Goal: Transaction & Acquisition: Download file/media

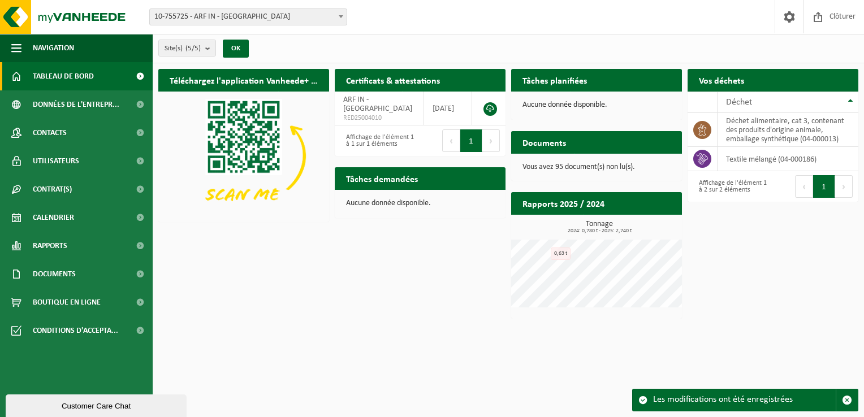
click at [563, 205] on h2 "Rapports 2025 / 2024" at bounding box center [563, 203] width 105 height 22
click at [546, 205] on h2 "Rapports 2025 / 2024" at bounding box center [563, 203] width 105 height 22
click at [546, 170] on p "Vous avez 95 document(s) non lu(s)." at bounding box center [596, 167] width 148 height 8
click at [544, 167] on p "Vous avez 95 document(s) non lu(s)." at bounding box center [596, 167] width 148 height 8
click at [548, 137] on h2 "Documents" at bounding box center [544, 142] width 66 height 22
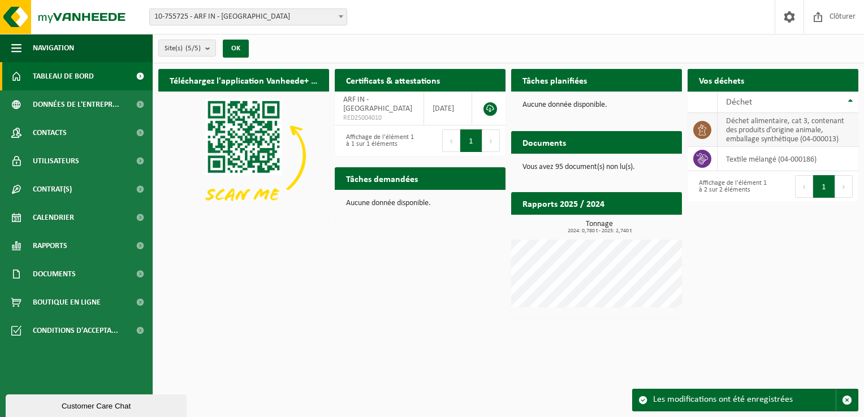
click at [737, 131] on td "déchet alimentaire, cat 3, contenant des produits d'origine animale, emballage …" at bounding box center [787, 130] width 141 height 34
click at [41, 252] on span "Rapports" at bounding box center [50, 246] width 34 height 28
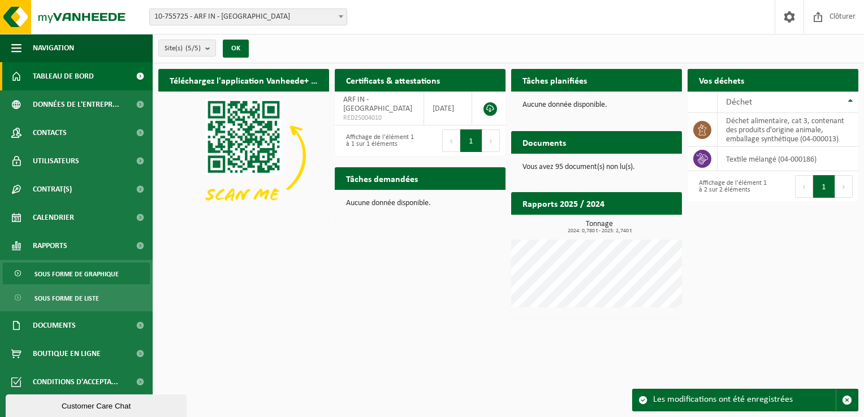
click at [77, 277] on span "Sous forme de graphique" at bounding box center [76, 273] width 84 height 21
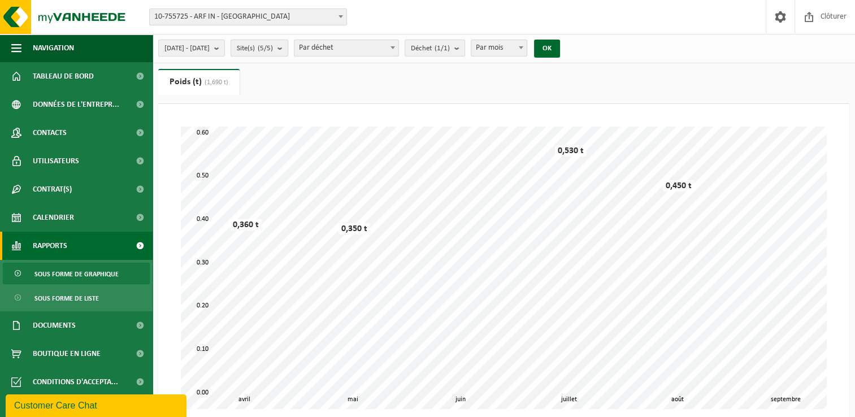
click at [288, 51] on button "Site(s) (5/5)" at bounding box center [260, 48] width 58 height 17
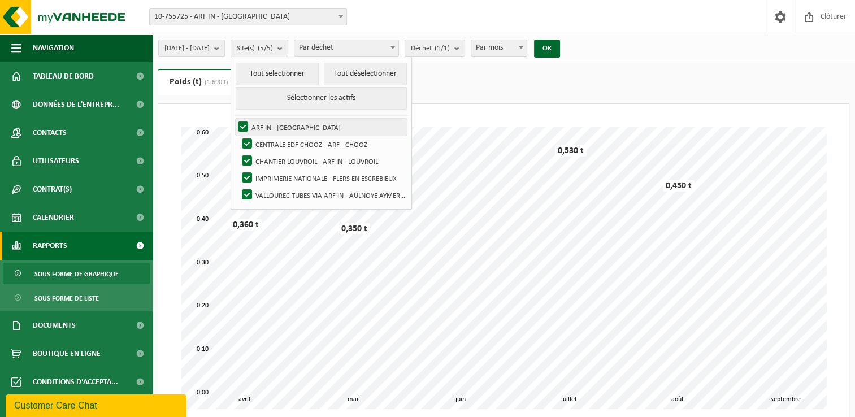
click at [274, 123] on label "ARF IN - [GEOGRAPHIC_DATA]" at bounding box center [321, 127] width 171 height 17
click at [234, 119] on input "ARF IN - [GEOGRAPHIC_DATA]" at bounding box center [234, 118] width 1 height 1
click at [269, 129] on label "ARF IN - [GEOGRAPHIC_DATA]" at bounding box center [321, 127] width 171 height 17
click at [234, 119] on input "ARF IN - [GEOGRAPHIC_DATA]" at bounding box center [234, 118] width 1 height 1
checkbox input "true"
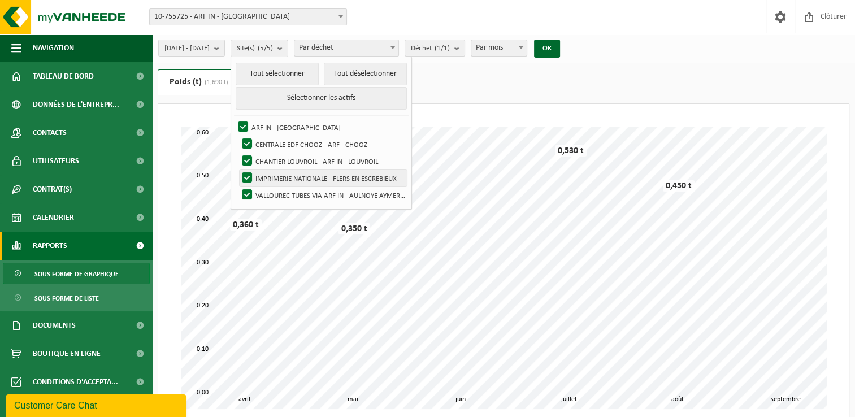
click at [273, 178] on label "IMPRIMERIE NATIONALE - FLERS EN ESCREBIEUX" at bounding box center [323, 178] width 167 height 17
click at [238, 170] on input "IMPRIMERIE NATIONALE - FLERS EN ESCREBIEUX" at bounding box center [237, 169] width 1 height 1
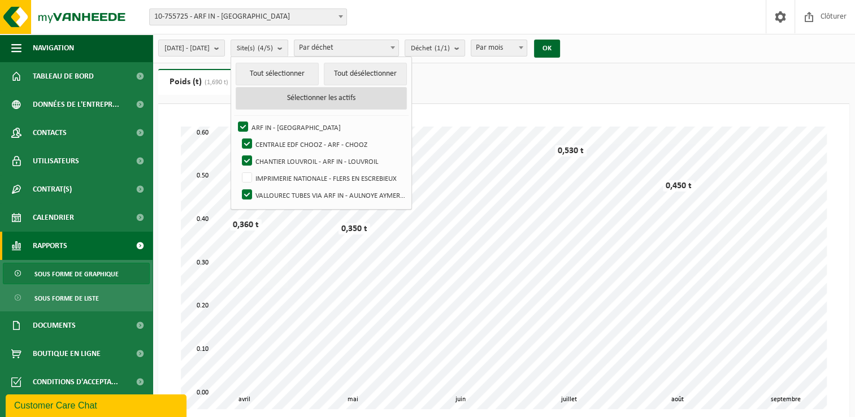
click at [362, 99] on button "Sélectionner les actifs" at bounding box center [321, 98] width 171 height 23
checkbox input "true"
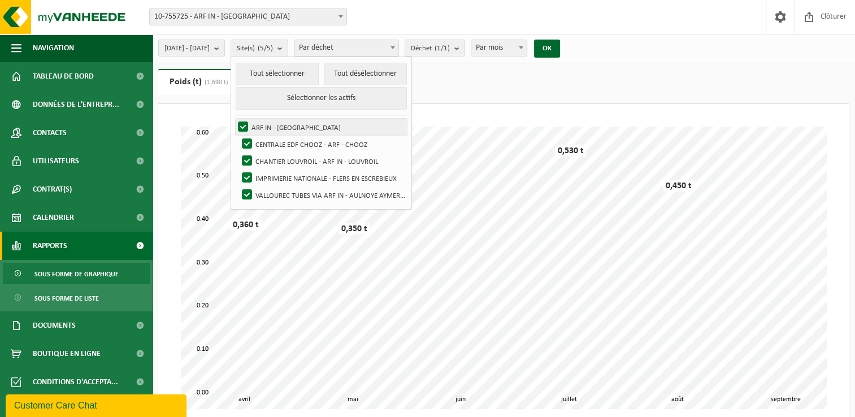
click at [272, 126] on label "ARF IN - [GEOGRAPHIC_DATA]" at bounding box center [321, 127] width 171 height 17
click at [234, 119] on input "ARF IN - [GEOGRAPHIC_DATA]" at bounding box center [234, 118] width 1 height 1
checkbox input "false"
click at [274, 140] on label "CENTRALE EDF CHOOZ - ARF - CHOOZ" at bounding box center [323, 144] width 167 height 17
click at [238, 136] on input "CENTRALE EDF CHOOZ - ARF - CHOOZ" at bounding box center [237, 135] width 1 height 1
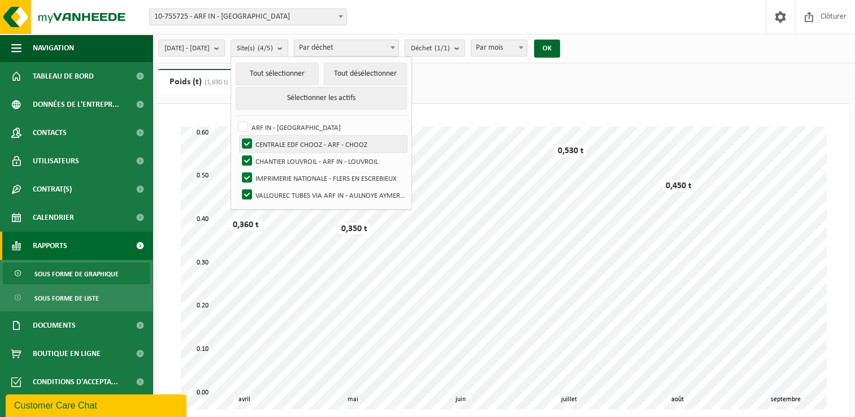
checkbox input "false"
click at [274, 160] on label "CHANTIER LOUVROIL - ARF IN - LOUVROIL" at bounding box center [323, 161] width 167 height 17
click at [238, 153] on input "CHANTIER LOUVROIL - ARF IN - LOUVROIL" at bounding box center [237, 152] width 1 height 1
checkbox input "false"
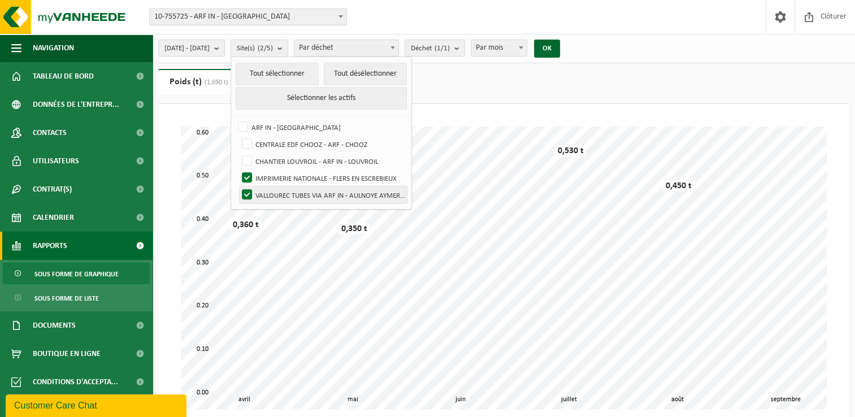
click at [273, 197] on label "VALLOUREC TUBES VIA ARF IN - AULNOYE AYMERIES" at bounding box center [323, 195] width 167 height 17
click at [238, 187] on input "VALLOUREC TUBES VIA ARF IN - AULNOYE AYMERIES" at bounding box center [237, 186] width 1 height 1
checkbox input "false"
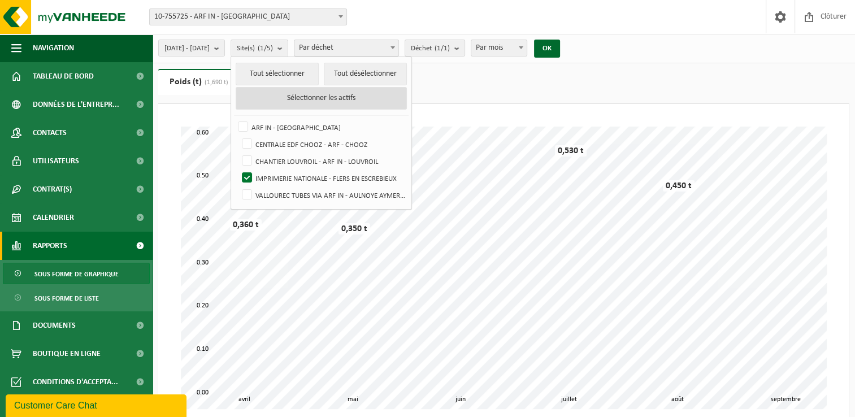
click at [346, 97] on button "Sélectionner les actifs" at bounding box center [321, 98] width 171 height 23
checkbox input "true"
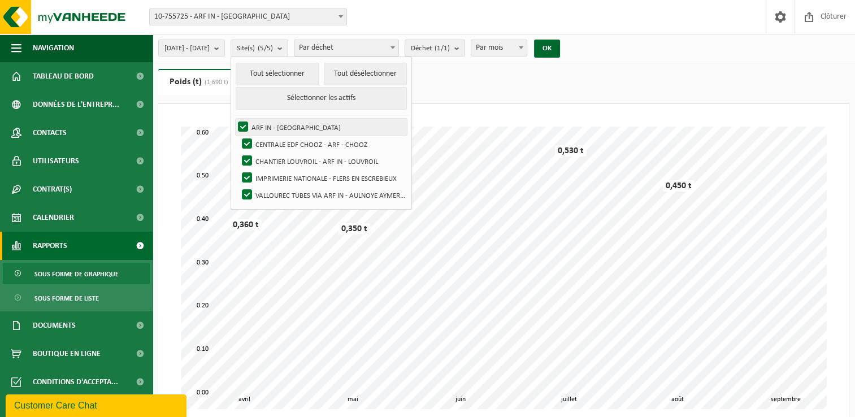
click at [266, 124] on label "ARF IN - [GEOGRAPHIC_DATA]" at bounding box center [321, 127] width 171 height 17
click at [234, 119] on input "ARF IN - [GEOGRAPHIC_DATA]" at bounding box center [234, 118] width 1 height 1
checkbox input "false"
drag, startPoint x: 279, startPoint y: 141, endPoint x: 277, endPoint y: 148, distance: 7.0
click at [278, 141] on label "CENTRALE EDF CHOOZ - ARF - CHOOZ" at bounding box center [323, 144] width 167 height 17
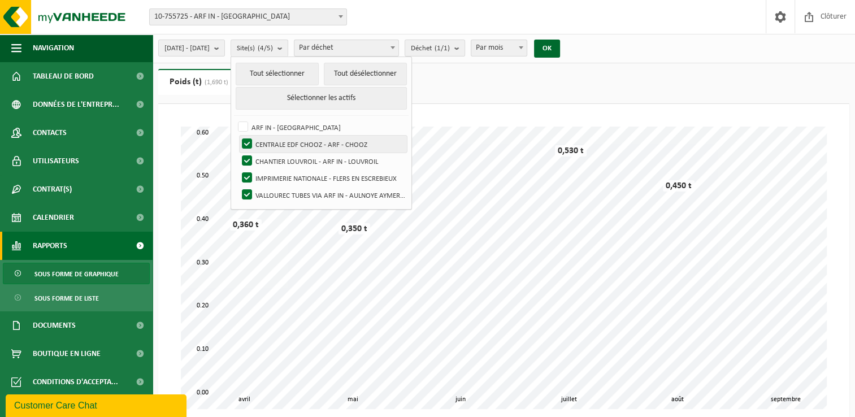
click at [238, 136] on input "CENTRALE EDF CHOOZ - ARF - CHOOZ" at bounding box center [237, 135] width 1 height 1
checkbox input "false"
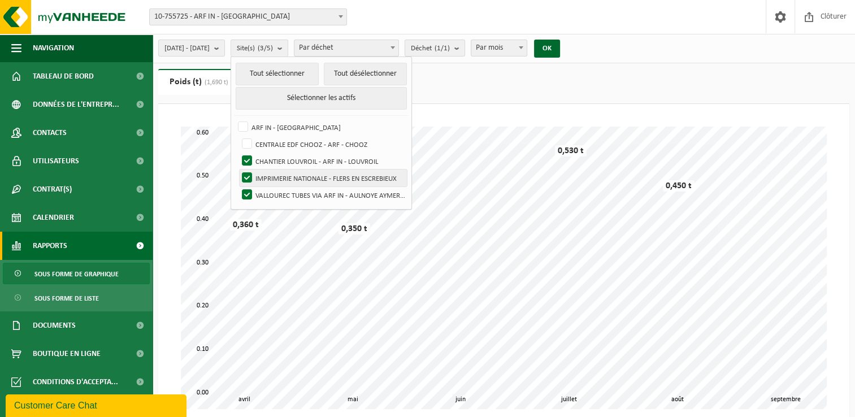
click at [275, 180] on label "IMPRIMERIE NATIONALE - FLERS EN ESCREBIEUX" at bounding box center [323, 178] width 167 height 17
click at [238, 170] on input "IMPRIMERIE NATIONALE - FLERS EN ESCREBIEUX" at bounding box center [237, 169] width 1 height 1
checkbox input "false"
click at [276, 198] on label "VALLOUREC TUBES VIA ARF IN - AULNOYE AYMERIES" at bounding box center [323, 195] width 167 height 17
click at [238, 187] on input "VALLOUREC TUBES VIA ARF IN - AULNOYE AYMERIES" at bounding box center [237, 186] width 1 height 1
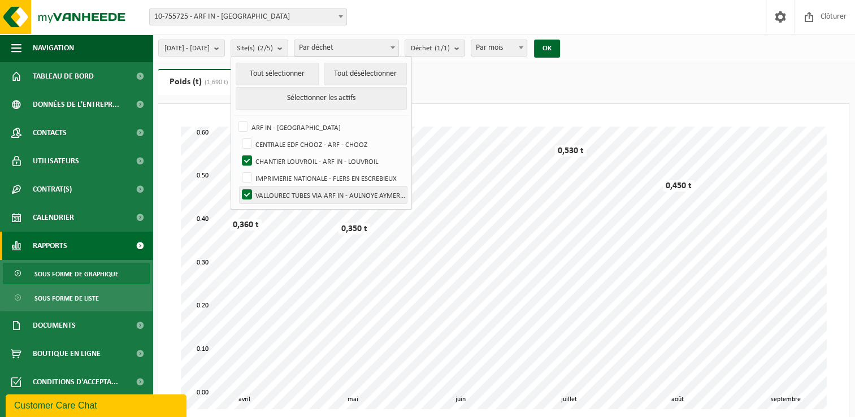
checkbox input "false"
click at [517, 104] on div "Patientez Le téléchargement est un peu long en raison de la grande quantité de …" at bounding box center [503, 287] width 691 height 367
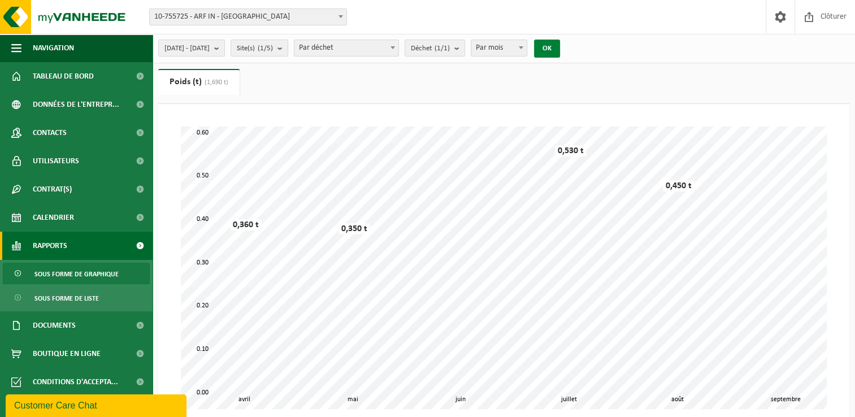
click at [560, 49] on button "OK" at bounding box center [547, 49] width 26 height 18
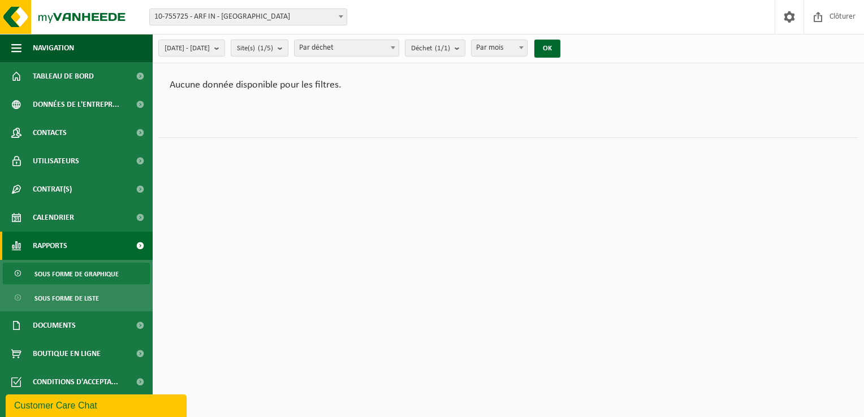
click at [288, 49] on b "submit" at bounding box center [283, 48] width 10 height 16
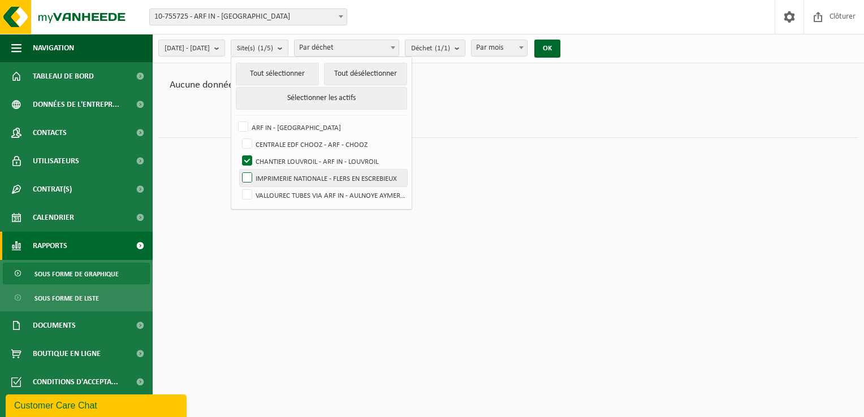
click at [274, 175] on label "IMPRIMERIE NATIONALE - FLERS EN ESCREBIEUX" at bounding box center [323, 178] width 167 height 17
click at [238, 170] on input "IMPRIMERIE NATIONALE - FLERS EN ESCREBIEUX" at bounding box center [237, 169] width 1 height 1
checkbox input "true"
click at [278, 158] on label "CHANTIER LOUVROIL - ARF IN - LOUVROIL" at bounding box center [323, 161] width 167 height 17
click at [238, 153] on input "CHANTIER LOUVROIL - ARF IN - LOUVROIL" at bounding box center [237, 152] width 1 height 1
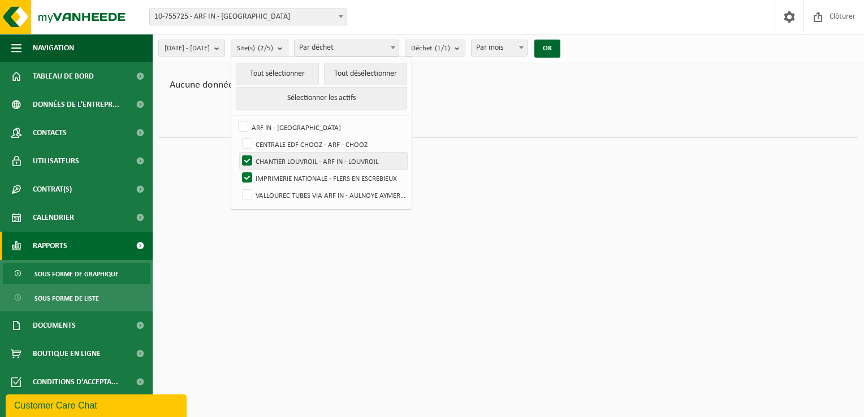
checkbox input "false"
click at [560, 44] on button "OK" at bounding box center [547, 49] width 26 height 18
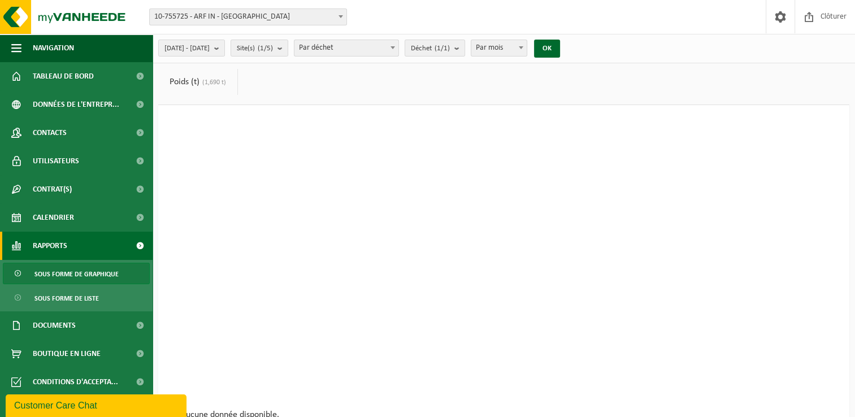
click at [570, 36] on div "2025-04-01 - 2025-09-19 Mois actuel Mois précédent Les 6 derniers mois Année ac…" at bounding box center [363, 48] width 420 height 24
click at [288, 48] on button "Site(s) (1/5)" at bounding box center [260, 48] width 58 height 17
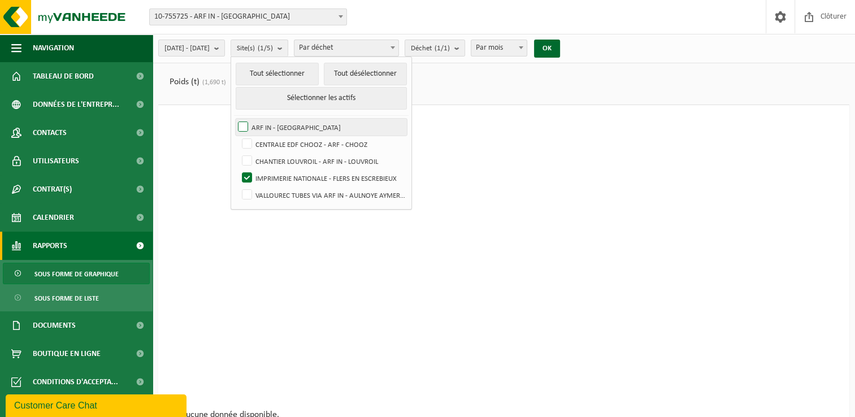
click at [274, 130] on label "ARF IN - [GEOGRAPHIC_DATA]" at bounding box center [321, 127] width 171 height 17
click at [234, 119] on input "ARF IN - [GEOGRAPHIC_DATA]" at bounding box center [234, 118] width 1 height 1
checkbox input "true"
click at [560, 48] on button "OK" at bounding box center [547, 49] width 26 height 18
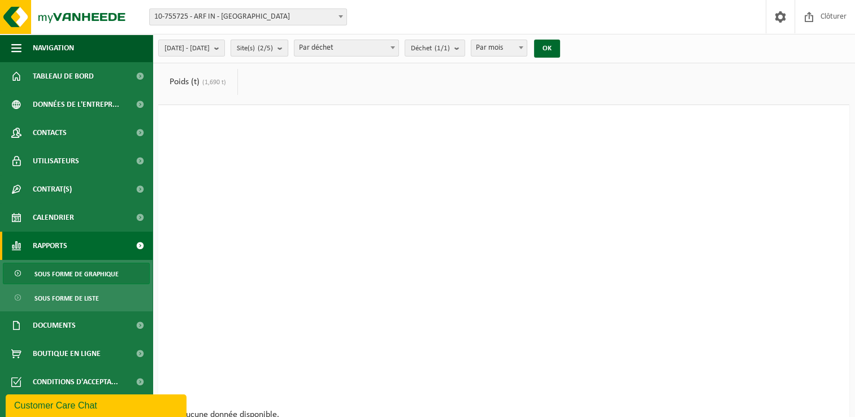
click at [273, 49] on span "Site(s) (2/5)" at bounding box center [255, 48] width 36 height 17
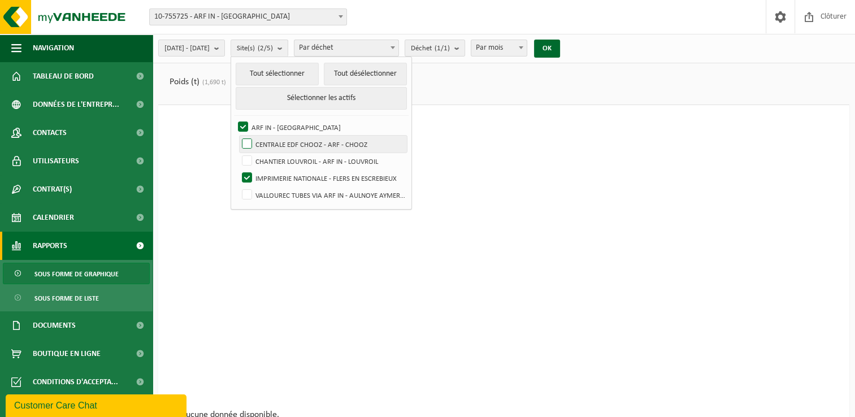
click at [305, 144] on label "CENTRALE EDF CHOOZ - ARF - CHOOZ" at bounding box center [323, 144] width 167 height 17
click at [238, 136] on input "CENTRALE EDF CHOOZ - ARF - CHOOZ" at bounding box center [237, 135] width 1 height 1
checkbox input "true"
click at [560, 45] on button "OK" at bounding box center [547, 49] width 26 height 18
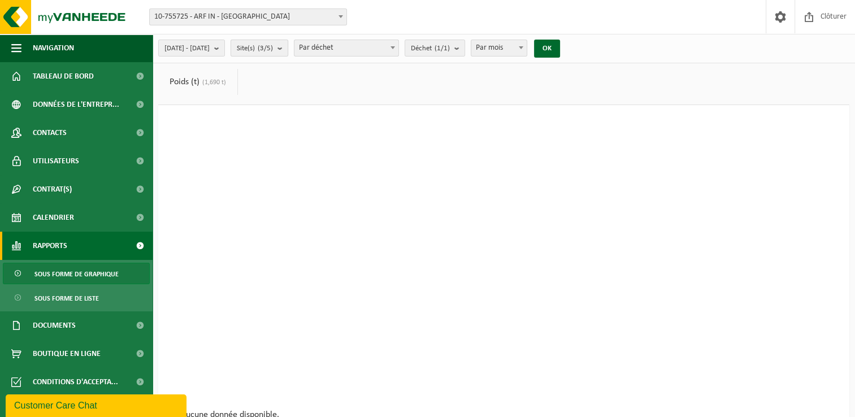
click at [288, 47] on button "Site(s) (3/5)" at bounding box center [260, 48] width 58 height 17
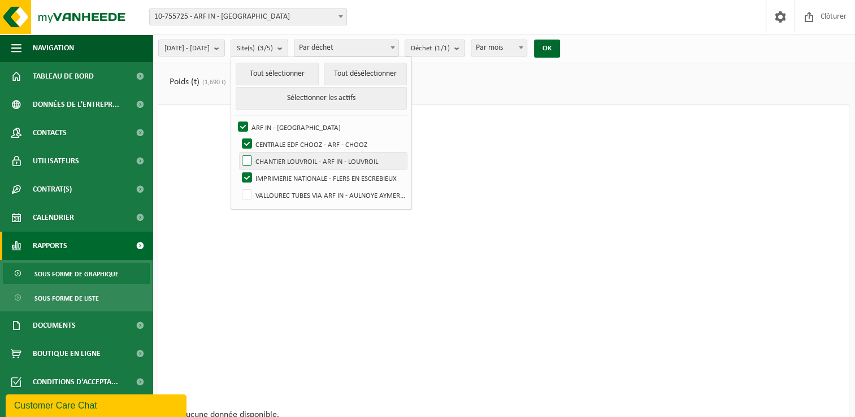
click at [305, 162] on label "CHANTIER LOUVROIL - ARF IN - LOUVROIL" at bounding box center [323, 161] width 167 height 17
click at [238, 153] on input "CHANTIER LOUVROIL - ARF IN - LOUVROIL" at bounding box center [237, 152] width 1 height 1
checkbox input "true"
click at [273, 51] on count "(4/5)" at bounding box center [265, 48] width 15 height 7
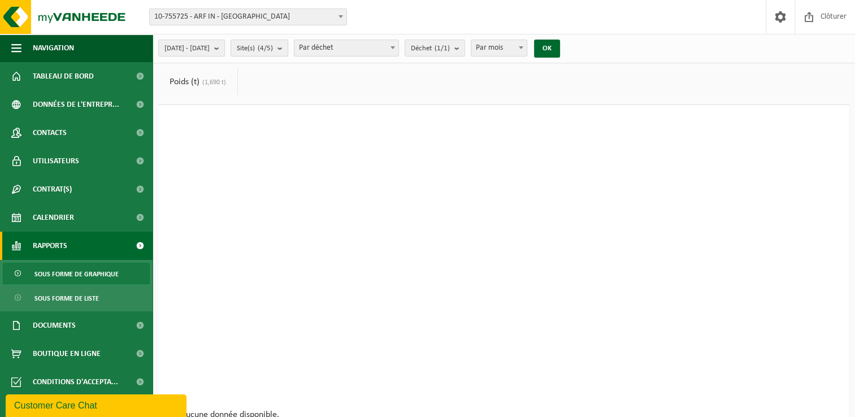
drag, startPoint x: 292, startPoint y: 41, endPoint x: 290, endPoint y: 50, distance: 9.2
click at [273, 42] on span "Site(s) (4/5)" at bounding box center [255, 48] width 36 height 17
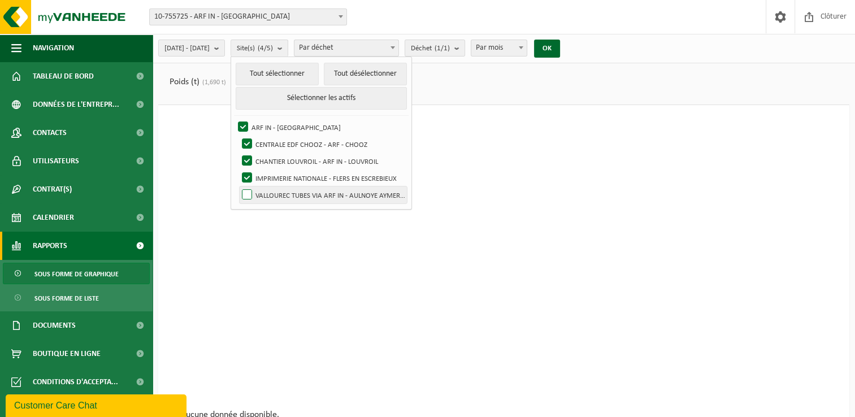
drag, startPoint x: 291, startPoint y: 193, endPoint x: 456, endPoint y: 149, distance: 171.0
click at [291, 193] on label "VALLOUREC TUBES VIA ARF IN - AULNOYE AYMERIES" at bounding box center [323, 195] width 167 height 17
click at [238, 187] on input "VALLOUREC TUBES VIA ARF IN - AULNOYE AYMERIES" at bounding box center [237, 186] width 1 height 1
checkbox input "true"
click at [560, 48] on button "OK" at bounding box center [547, 49] width 26 height 18
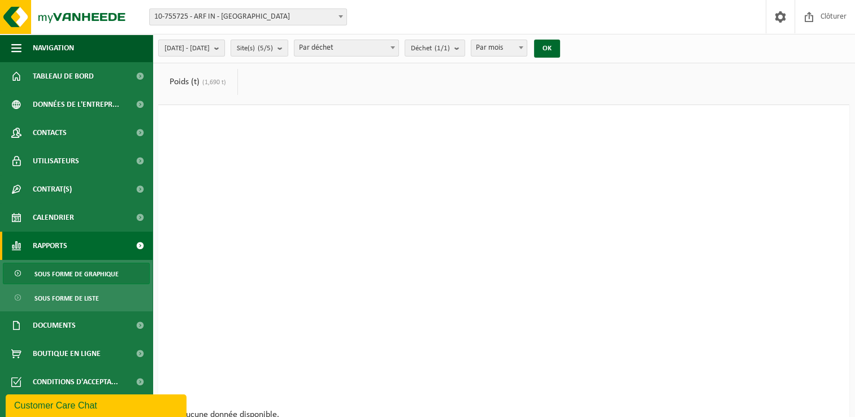
click at [224, 46] on b "submit" at bounding box center [219, 48] width 10 height 16
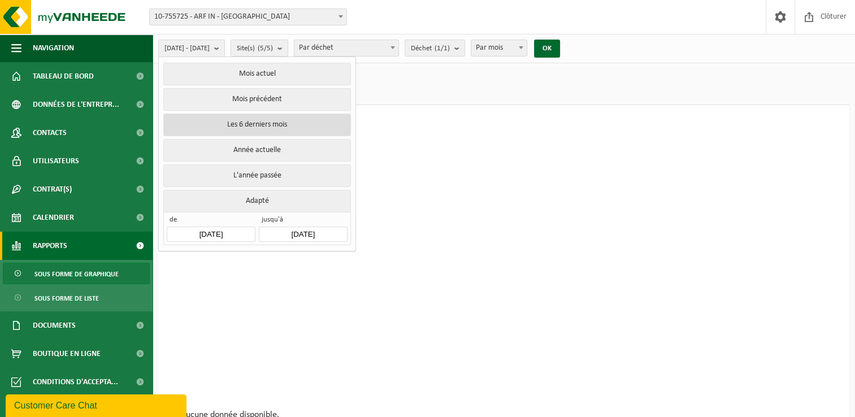
click at [244, 123] on button "Les 6 derniers mois" at bounding box center [256, 125] width 187 height 23
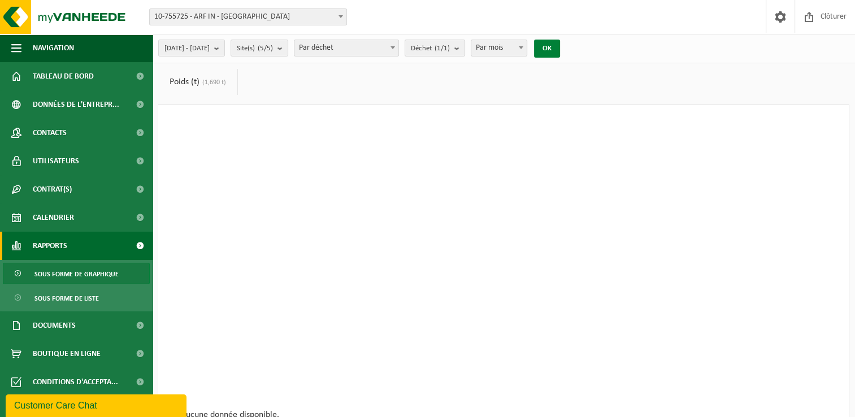
click at [560, 51] on button "OK" at bounding box center [547, 49] width 26 height 18
click at [450, 55] on span "Déchet (1/1)" at bounding box center [430, 48] width 39 height 17
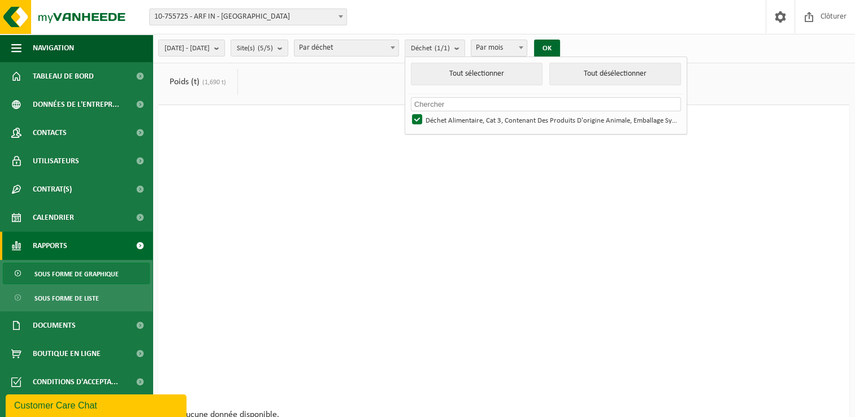
click at [525, 49] on span "Par mois" at bounding box center [499, 48] width 55 height 16
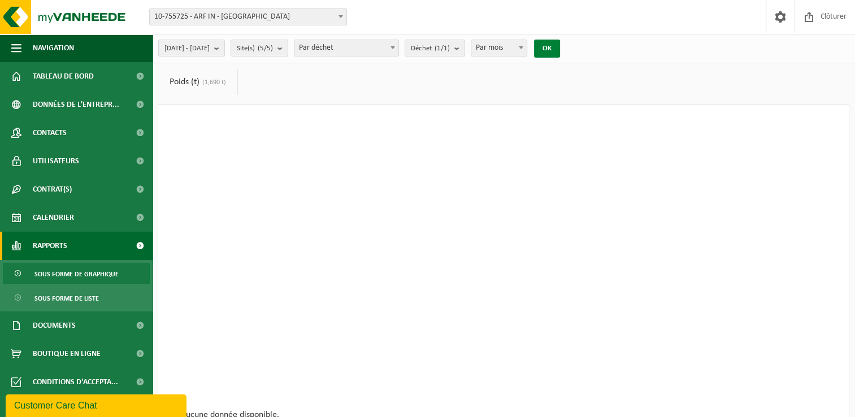
click at [560, 48] on button "OK" at bounding box center [547, 49] width 26 height 18
click at [64, 273] on span "Sous forme de graphique" at bounding box center [76, 273] width 84 height 21
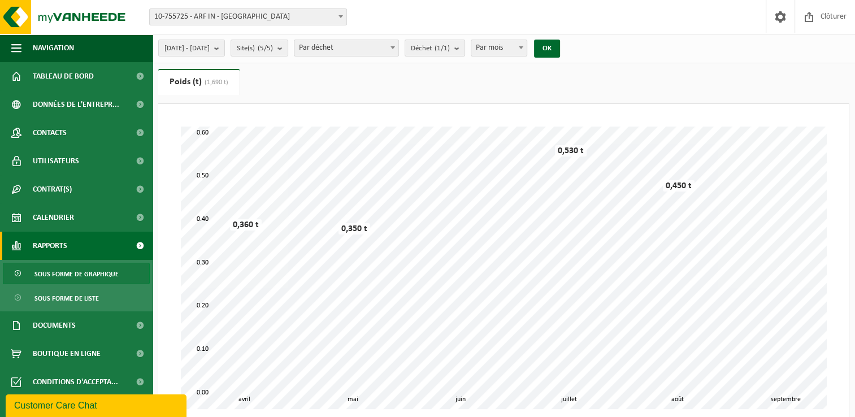
click at [196, 87] on link "Poids (t) (1,690 t)" at bounding box center [198, 82] width 81 height 26
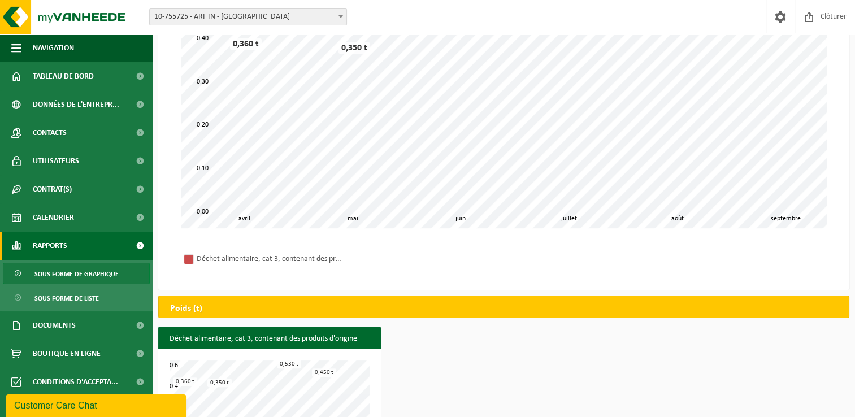
scroll to position [225, 0]
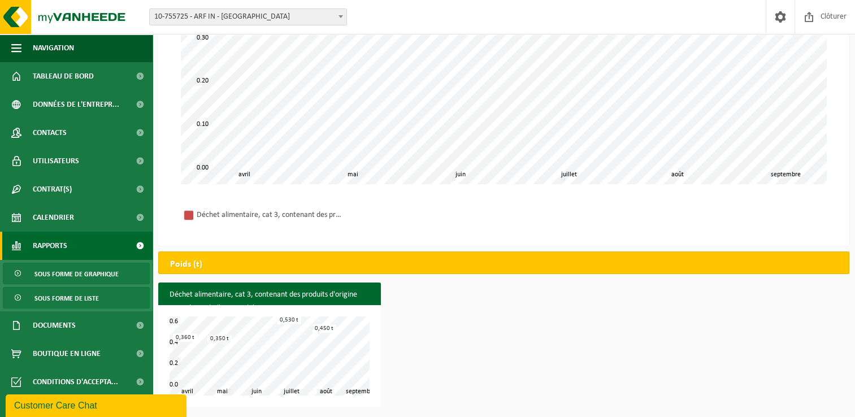
click at [72, 300] on span "Sous forme de liste" at bounding box center [66, 298] width 64 height 21
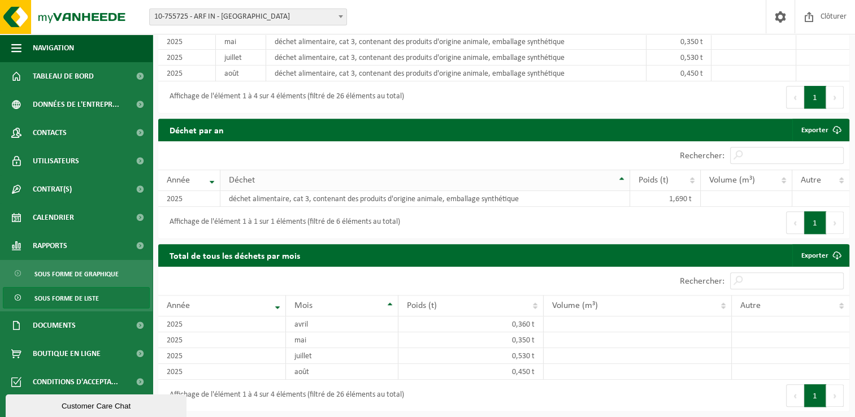
scroll to position [898, 0]
click at [66, 195] on span "Contrat(s)" at bounding box center [52, 189] width 39 height 28
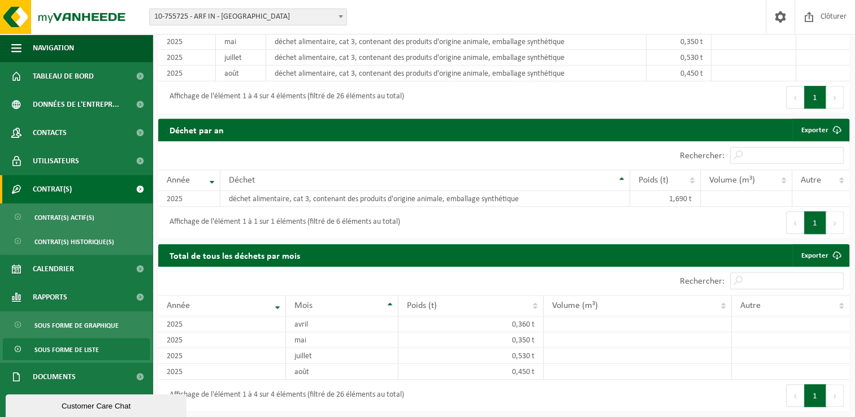
click at [50, 190] on span "Contrat(s)" at bounding box center [52, 189] width 39 height 28
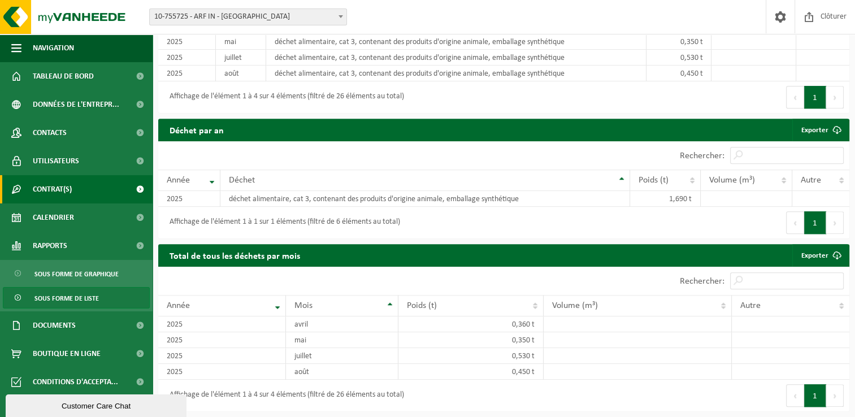
click at [53, 191] on span "Contrat(s)" at bounding box center [52, 189] width 39 height 28
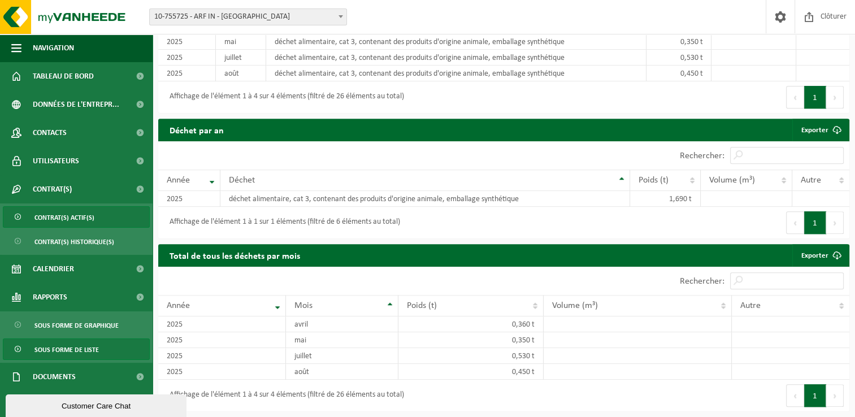
click at [60, 215] on span "Contrat(s) actif(s)" at bounding box center [64, 217] width 60 height 21
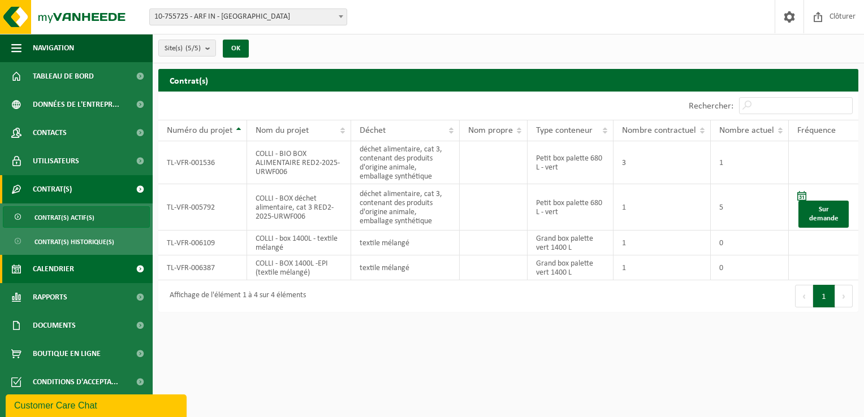
click at [137, 266] on span at bounding box center [139, 269] width 25 height 28
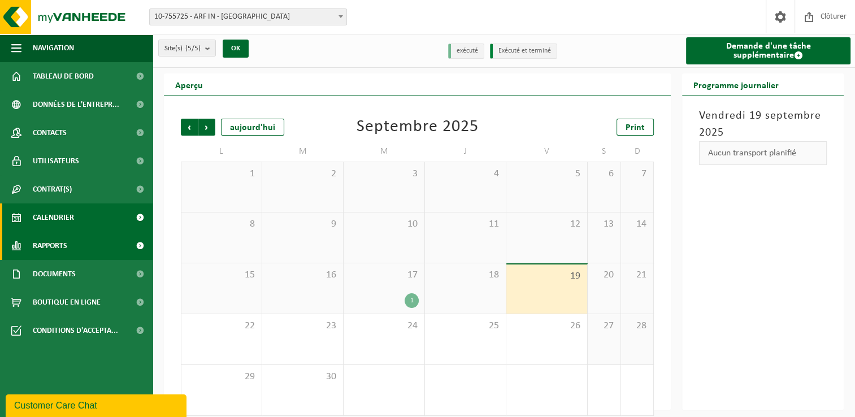
click at [136, 247] on span at bounding box center [139, 246] width 25 height 28
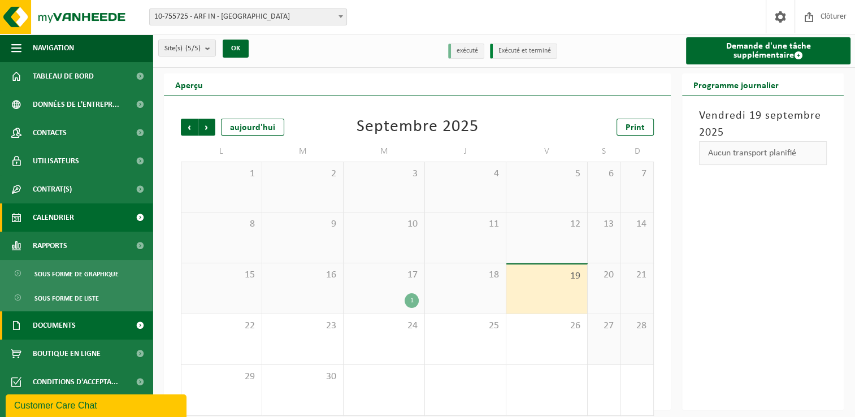
click at [136, 322] on span at bounding box center [139, 326] width 25 height 28
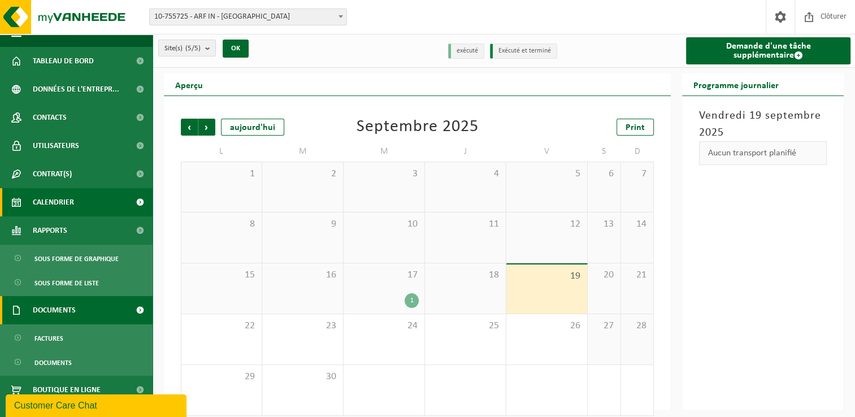
scroll to position [30, 0]
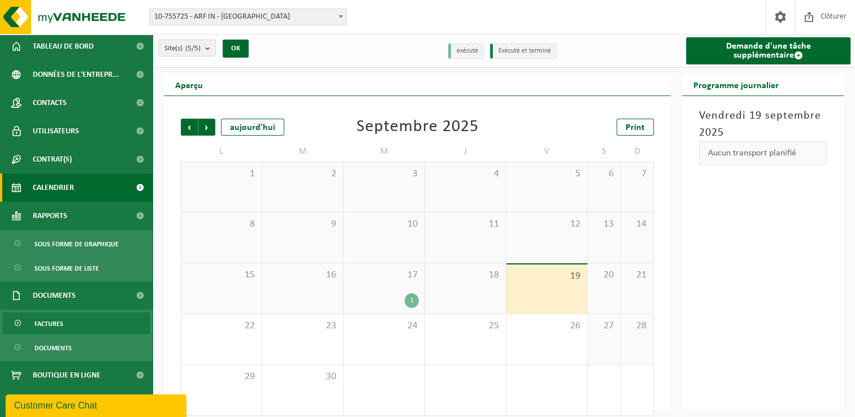
click at [51, 320] on span "Factures" at bounding box center [48, 323] width 29 height 21
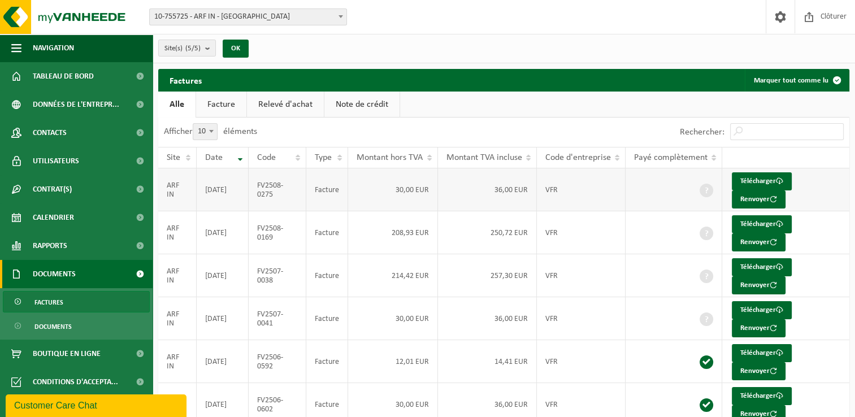
click at [235, 181] on td "[DATE]" at bounding box center [223, 189] width 52 height 43
click at [192, 185] on td "ARF IN" at bounding box center [177, 189] width 38 height 43
click at [176, 184] on td "ARF IN" at bounding box center [177, 189] width 38 height 43
click at [746, 176] on link "Télécharger" at bounding box center [762, 181] width 60 height 18
click at [756, 218] on link "Télécharger" at bounding box center [762, 224] width 60 height 18
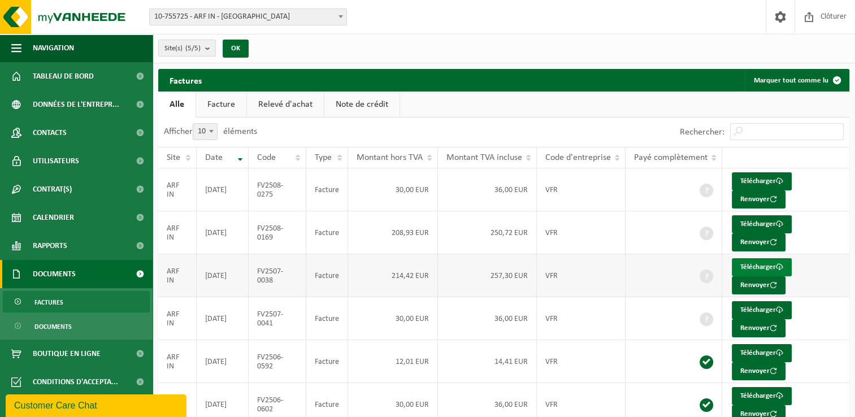
click at [755, 266] on link "Télécharger" at bounding box center [762, 267] width 60 height 18
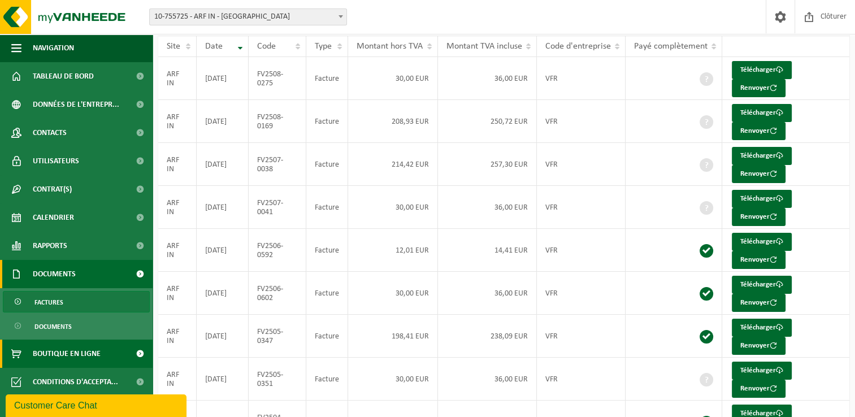
scroll to position [113, 0]
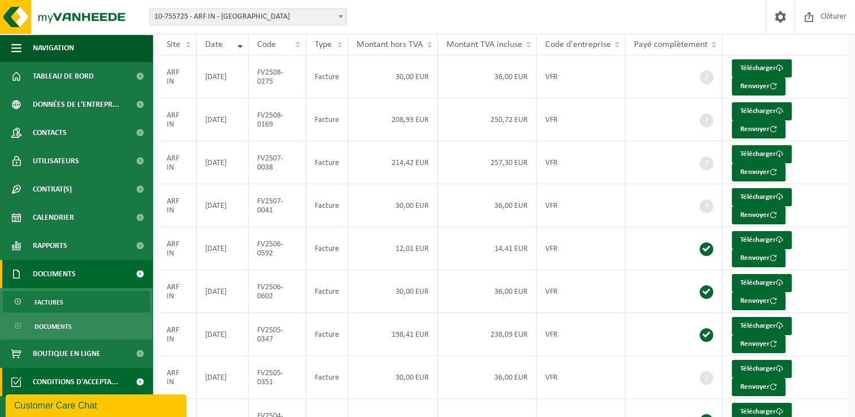
click at [141, 378] on span at bounding box center [139, 382] width 25 height 28
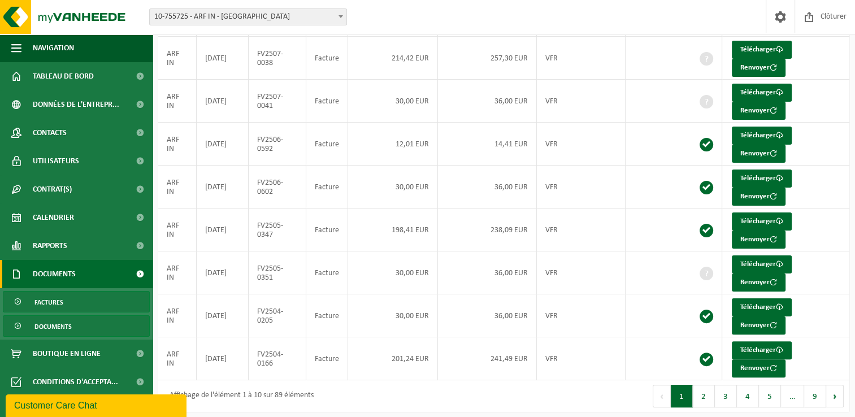
scroll to position [218, 0]
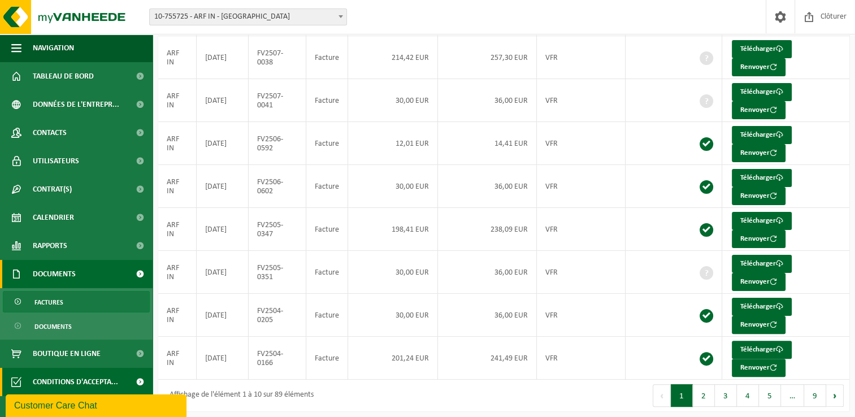
click at [138, 378] on span at bounding box center [139, 382] width 25 height 28
